Goal: Ask a question

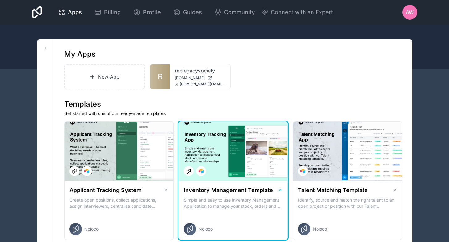
click at [212, 172] on div at bounding box center [233, 151] width 109 height 59
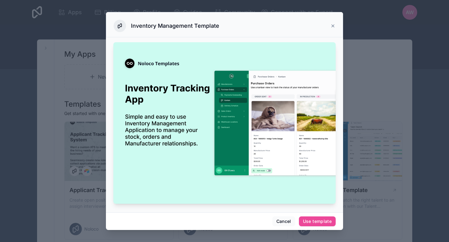
click at [333, 27] on icon at bounding box center [332, 25] width 5 height 5
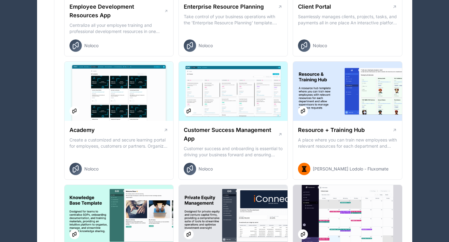
scroll to position [556, 0]
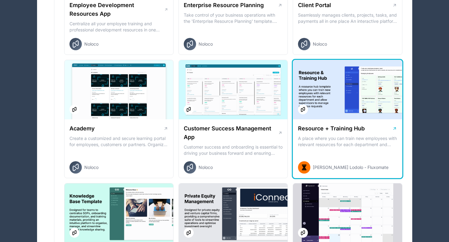
click at [327, 102] on div at bounding box center [347, 89] width 109 height 59
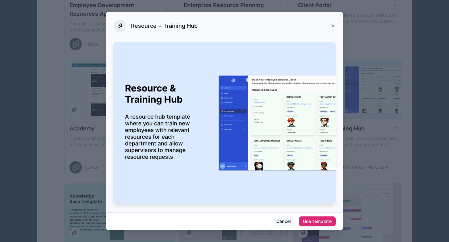
click at [314, 224] on div "Use template" at bounding box center [317, 222] width 29 height 6
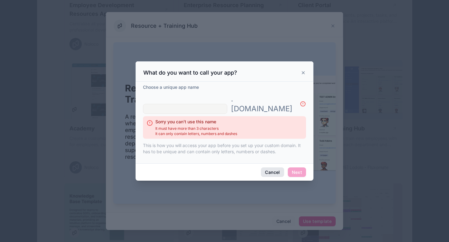
click at [276, 168] on button "Cancel" at bounding box center [272, 173] width 23 height 10
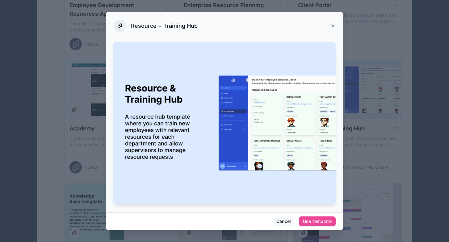
click at [332, 23] on div "Resource + Training Hub" at bounding box center [225, 26] width 222 height 12
click at [334, 27] on icon at bounding box center [332, 25] width 5 height 5
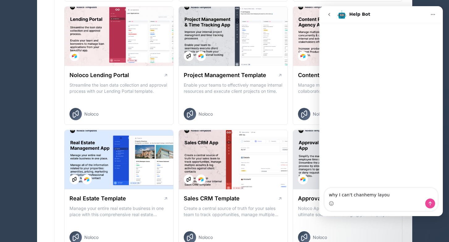
type textarea "why I can't chanhemy layout"
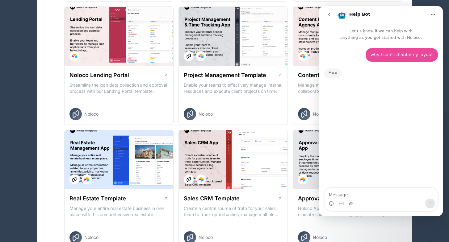
scroll to position [191, 0]
